Goal: Task Accomplishment & Management: Use online tool/utility

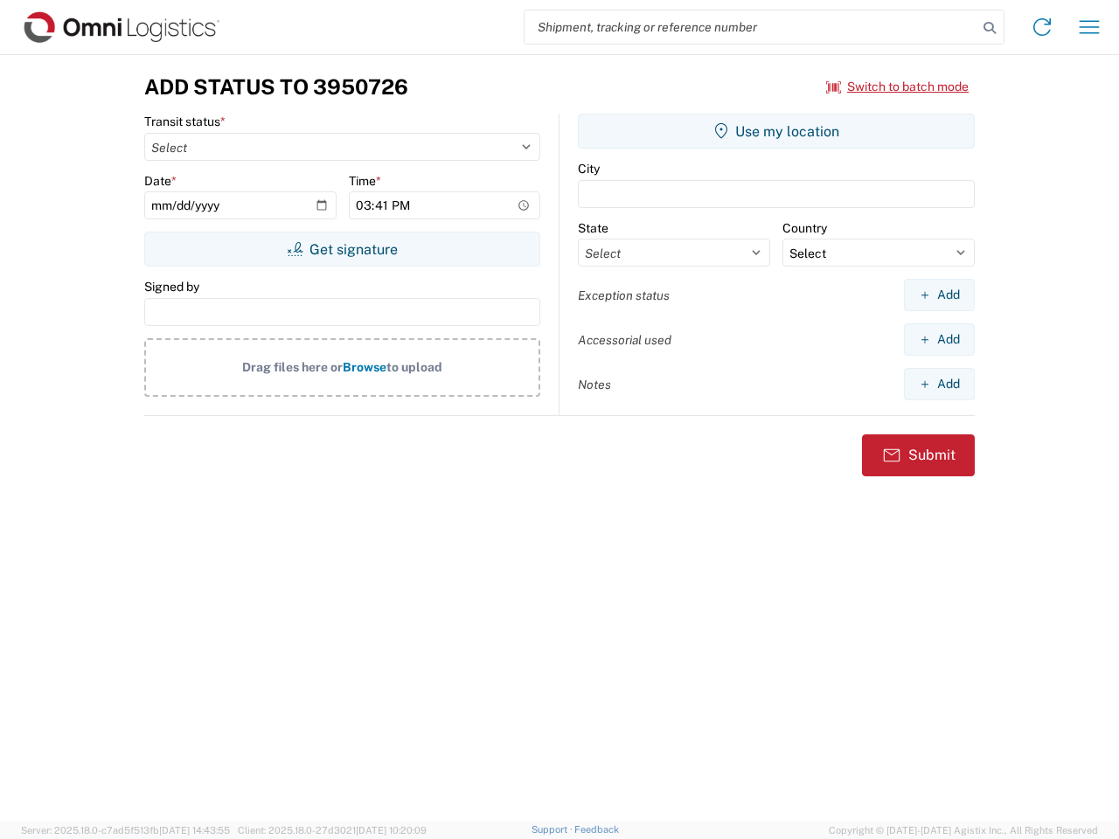
click at [751, 27] on input "search" at bounding box center [750, 26] width 453 height 33
click at [990, 28] on icon at bounding box center [989, 28] width 24 height 24
click at [1042, 27] on icon at bounding box center [1042, 27] width 28 height 28
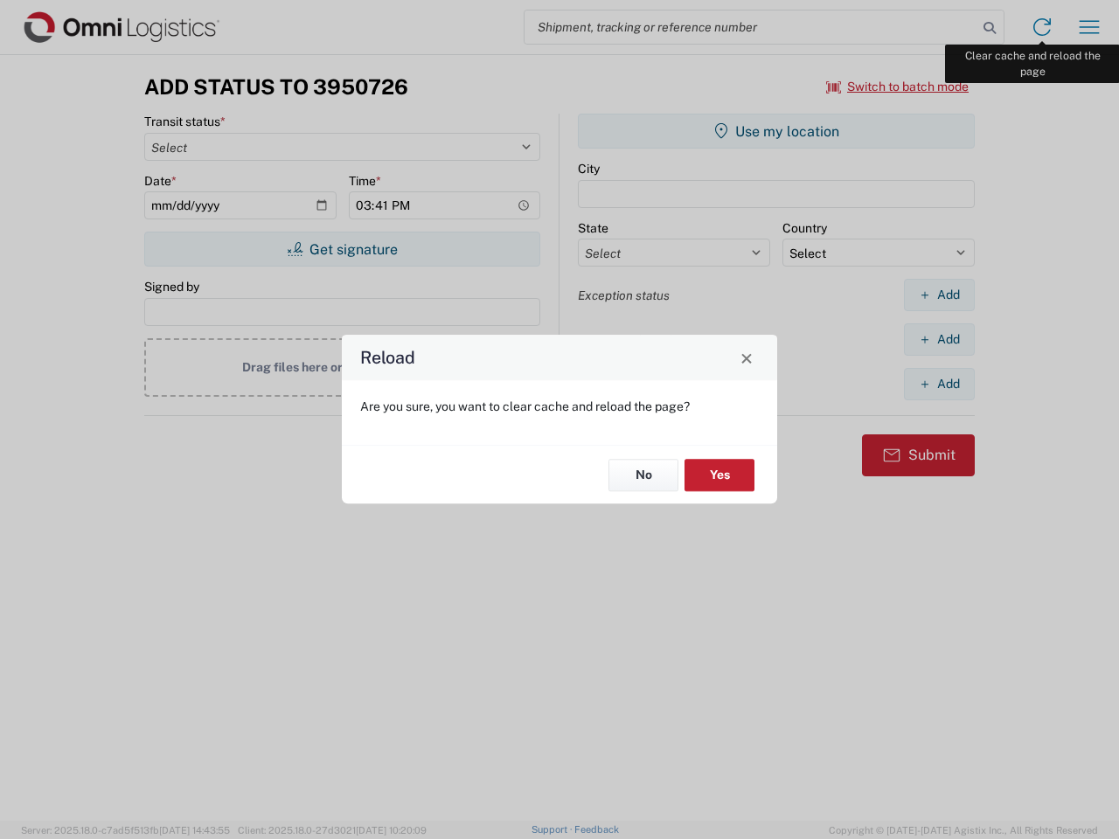
click at [1089, 27] on div "Reload Are you sure, you want to clear cache and reload the page? No Yes" at bounding box center [559, 419] width 1119 height 839
click at [898, 87] on div "Reload Are you sure, you want to clear cache and reload the page? No Yes" at bounding box center [559, 419] width 1119 height 839
click at [342, 249] on div "Reload Are you sure, you want to clear cache and reload the page? No Yes" at bounding box center [559, 419] width 1119 height 839
click at [776, 131] on div "Reload Are you sure, you want to clear cache and reload the page? No Yes" at bounding box center [559, 419] width 1119 height 839
click at [939, 295] on div "Reload Are you sure, you want to clear cache and reload the page? No Yes" at bounding box center [559, 419] width 1119 height 839
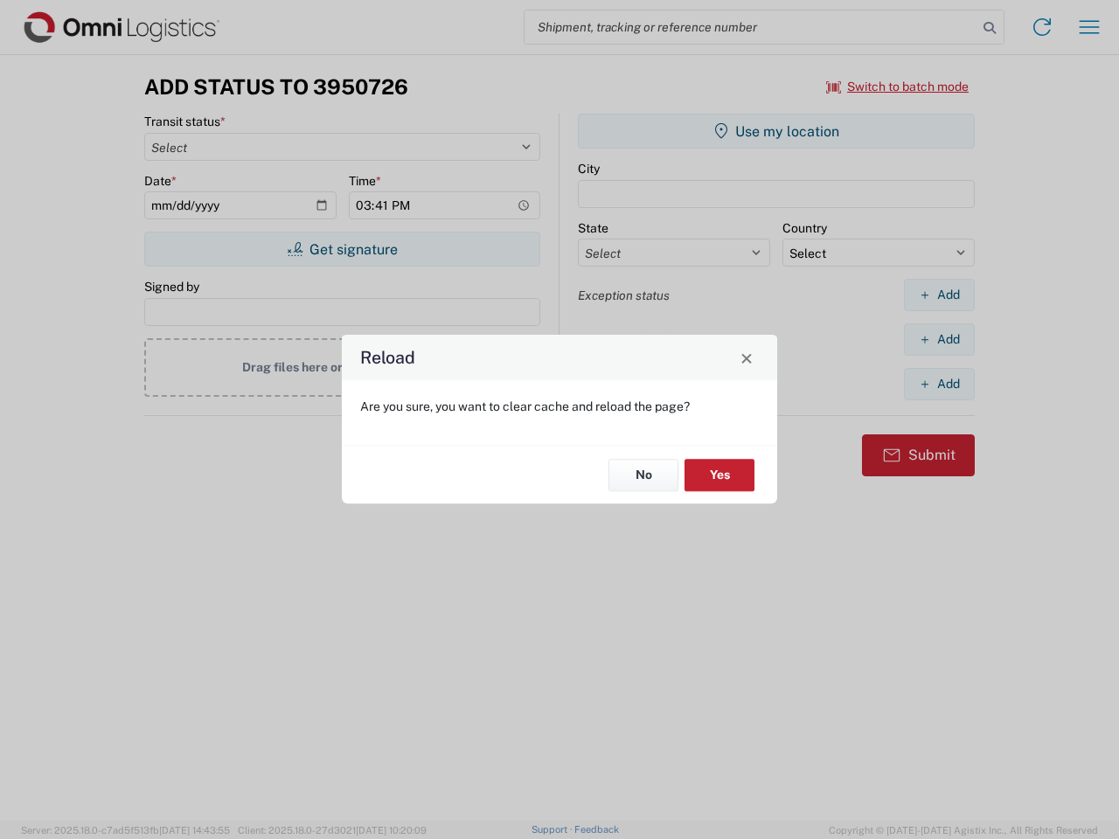
click at [939, 339] on div "Reload Are you sure, you want to clear cache and reload the page? No Yes" at bounding box center [559, 419] width 1119 height 839
click at [939, 384] on div "Reload Are you sure, you want to clear cache and reload the page? No Yes" at bounding box center [559, 419] width 1119 height 839
